Goal: Transaction & Acquisition: Subscribe to service/newsletter

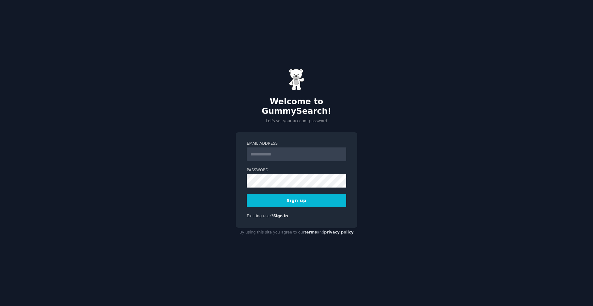
click at [279, 152] on input "Email Address" at bounding box center [296, 155] width 99 height 14
type input "**********"
click at [281, 194] on button "Sign up" at bounding box center [296, 200] width 99 height 13
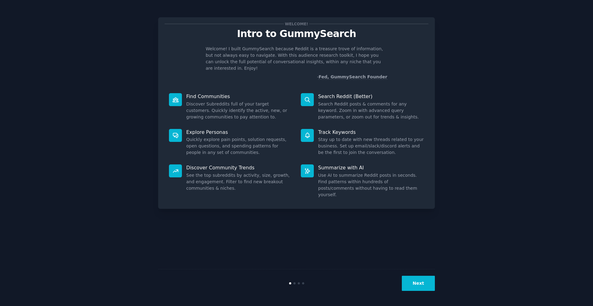
click at [417, 283] on button "Next" at bounding box center [418, 283] width 33 height 15
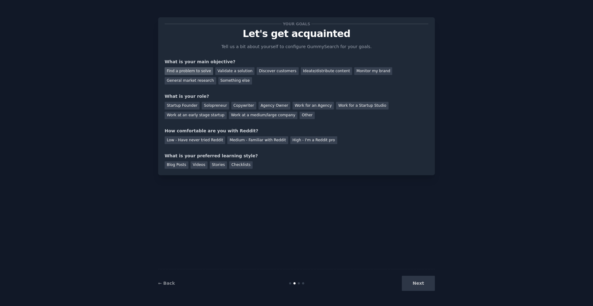
click at [201, 72] on div "Find a problem to solve" at bounding box center [189, 71] width 48 height 8
click at [300, 116] on div "Other" at bounding box center [306, 116] width 15 height 8
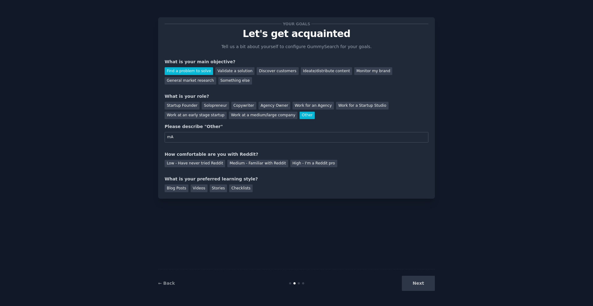
type input "m"
type input "S"
type input "Student"
click at [237, 165] on div "Medium - Familiar with Reddit" at bounding box center [257, 164] width 61 height 8
click at [171, 186] on div "Blog Posts" at bounding box center [177, 189] width 24 height 8
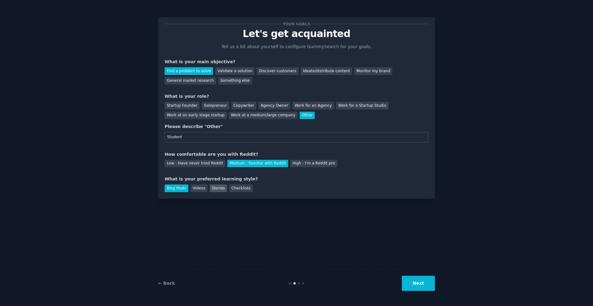
click at [212, 190] on div "Stories" at bounding box center [218, 189] width 17 height 8
click at [181, 191] on div "Blog Posts" at bounding box center [177, 189] width 24 height 8
click at [415, 282] on button "Next" at bounding box center [418, 283] width 33 height 15
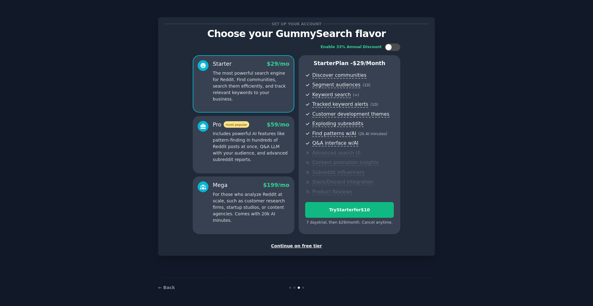
click at [315, 247] on div "Continue on free tier" at bounding box center [297, 246] width 264 height 6
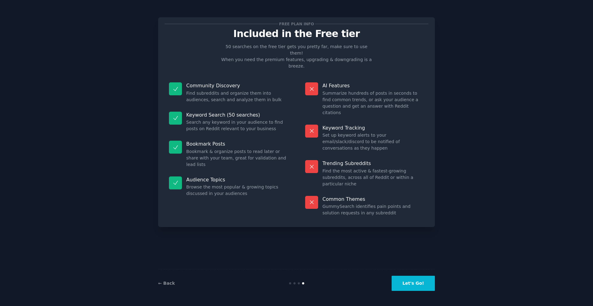
click at [403, 282] on button "Let's Go!" at bounding box center [412, 283] width 43 height 15
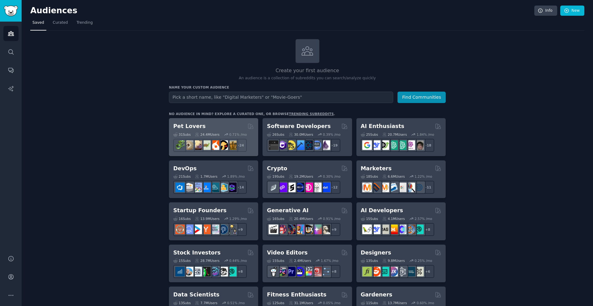
click at [204, 126] on div "Pet Lovers" at bounding box center [213, 127] width 81 height 8
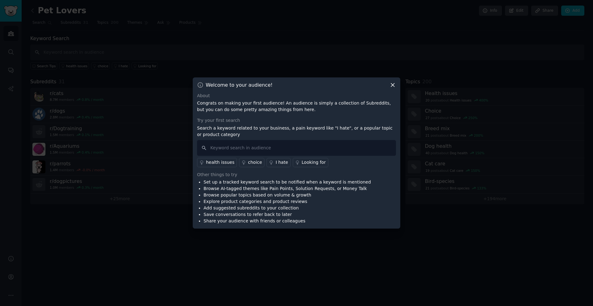
click at [394, 87] on icon at bounding box center [392, 85] width 6 height 6
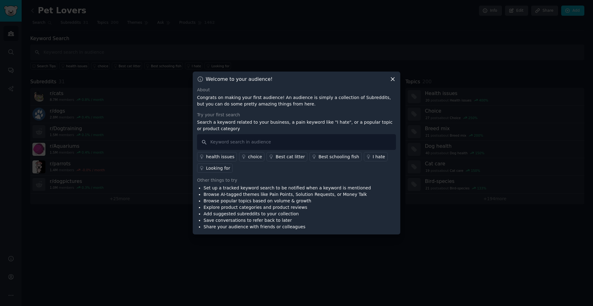
click at [392, 78] on icon at bounding box center [392, 79] width 6 height 6
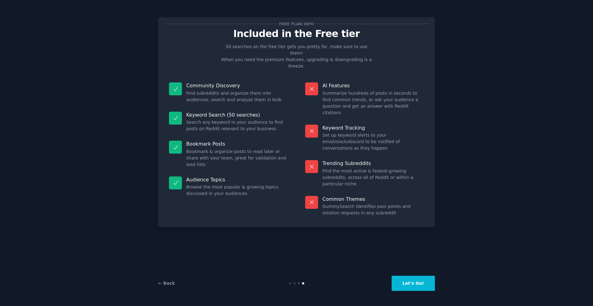
click at [420, 281] on button "Let's Go!" at bounding box center [412, 283] width 43 height 15
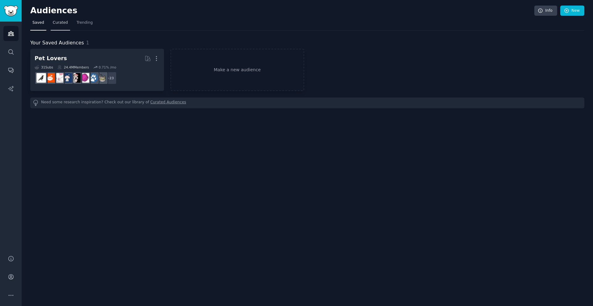
click at [55, 24] on span "Curated" at bounding box center [60, 23] width 15 height 6
